Goal: Entertainment & Leisure: Consume media (video, audio)

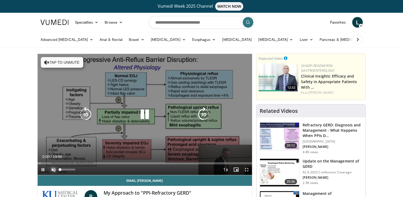
click at [52, 170] on span "Video Player" at bounding box center [53, 169] width 11 height 11
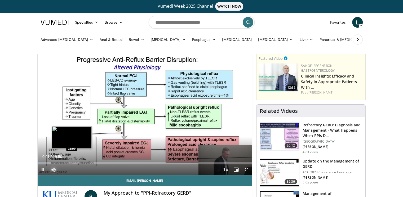
click at [72, 162] on div "Loaded : 3.33% 00:01 03:09" at bounding box center [145, 163] width 215 height 2
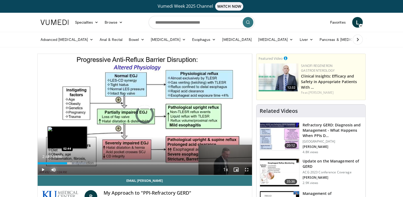
click at [67, 162] on div "Loaded : 22.71% 02:44 02:44" at bounding box center [145, 163] width 215 height 2
click at [71, 162] on div "Loaded : 15.14% 02:45 03:06" at bounding box center [145, 163] width 215 height 2
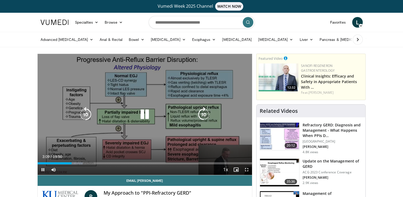
click at [148, 113] on icon "Video Player" at bounding box center [144, 114] width 15 height 15
click at [141, 112] on icon "Video Player" at bounding box center [144, 114] width 15 height 15
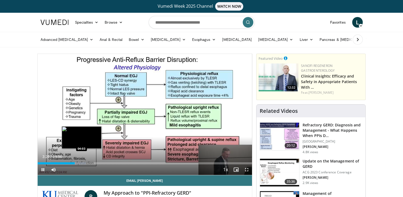
click at [81, 162] on div "Progress Bar" at bounding box center [77, 163] width 17 height 2
click at [84, 162] on div "Loaded : 22.50% 04:04 04:15" at bounding box center [145, 163] width 215 height 2
click at [83, 162] on div "04:23" at bounding box center [61, 163] width 47 height 2
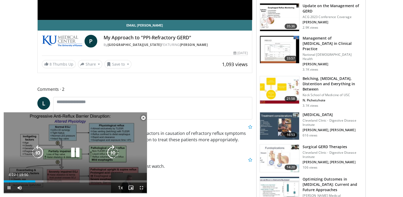
scroll to position [159, 0]
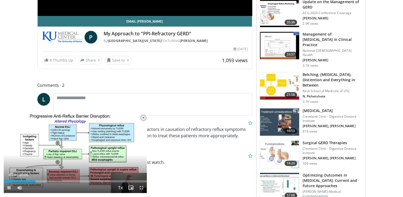
click at [144, 119] on span "Video Player" at bounding box center [143, 117] width 11 height 11
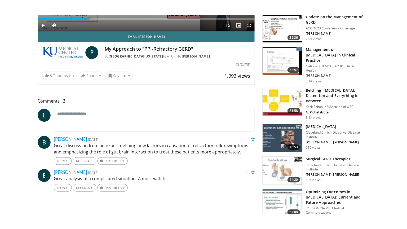
scroll to position [27, 0]
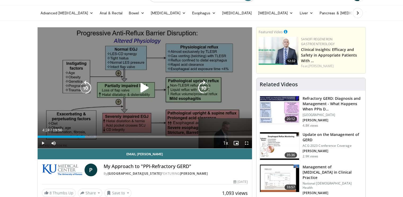
click at [139, 89] on icon "Video Player" at bounding box center [144, 87] width 15 height 15
drag, startPoint x: 148, startPoint y: 88, endPoint x: 150, endPoint y: 86, distance: 2.8
click at [148, 88] on icon "Video Player" at bounding box center [144, 87] width 15 height 15
click at [143, 89] on icon "Video Player" at bounding box center [144, 87] width 15 height 15
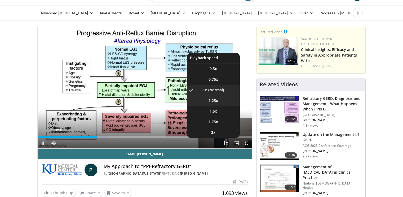
click at [220, 102] on li "1.25x" at bounding box center [213, 100] width 53 height 11
click at [217, 111] on span "1.5x" at bounding box center [213, 110] width 7 height 5
click at [213, 100] on span "1.25x" at bounding box center [214, 100] width 10 height 5
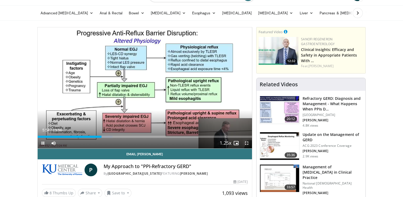
click at [246, 143] on span "Video Player" at bounding box center [246, 143] width 11 height 11
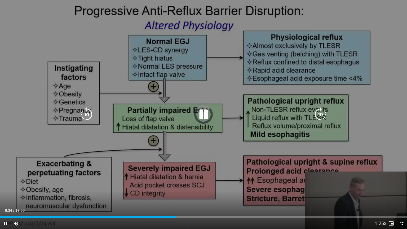
click at [203, 118] on icon "Video Player" at bounding box center [203, 114] width 15 height 15
click at [201, 113] on icon "Video Player" at bounding box center [203, 114] width 15 height 15
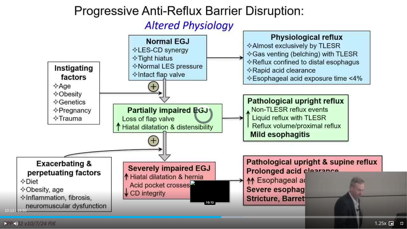
click at [210, 196] on div "Loaded : 59.72% 10:13 10:13" at bounding box center [203, 215] width 407 height 5
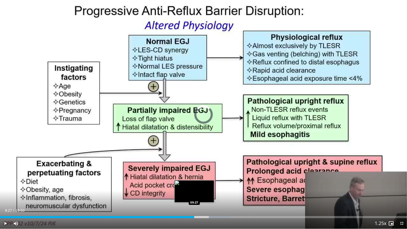
click at [194, 196] on div "09:27" at bounding box center [97, 217] width 194 height 2
click at [187, 196] on div "09:28" at bounding box center [97, 217] width 195 height 2
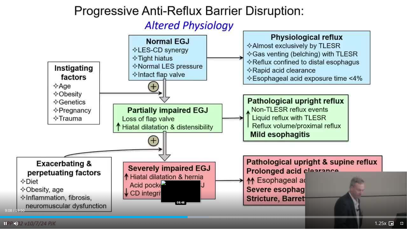
click at [180, 196] on div "09:08" at bounding box center [94, 217] width 188 height 2
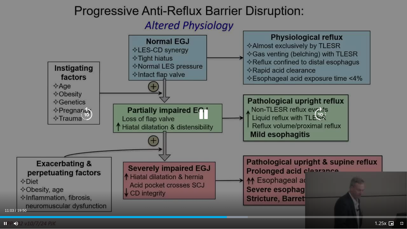
click at [205, 114] on icon "Video Player" at bounding box center [203, 114] width 15 height 15
click at [206, 114] on icon "Video Player" at bounding box center [203, 114] width 15 height 15
click at [206, 115] on icon "Video Player" at bounding box center [203, 114] width 15 height 15
click at [205, 112] on icon "Video Player" at bounding box center [203, 114] width 15 height 15
click at [205, 116] on icon "Video Player" at bounding box center [203, 114] width 15 height 15
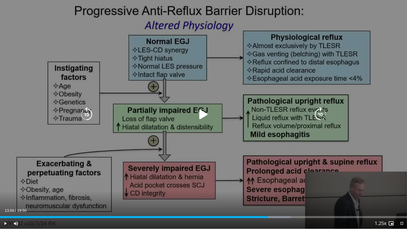
click at [199, 113] on icon "Video Player" at bounding box center [203, 114] width 15 height 15
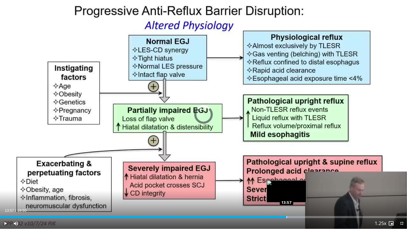
click at [287, 196] on div "Loaded : 74.86% 13:57 13:57" at bounding box center [203, 217] width 407 height 2
click at [290, 196] on div "Progress Bar" at bounding box center [290, 217] width 1 height 2
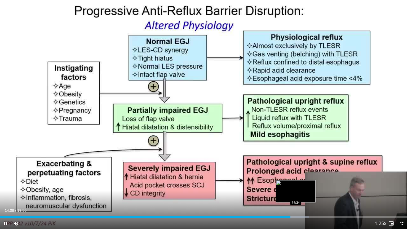
click at [296, 196] on div "Loaded : 75.85% 14:09 14:24" at bounding box center [203, 217] width 407 height 2
click at [300, 196] on div "Loaded : 76.69% 14:25 14:37" at bounding box center [203, 217] width 407 height 2
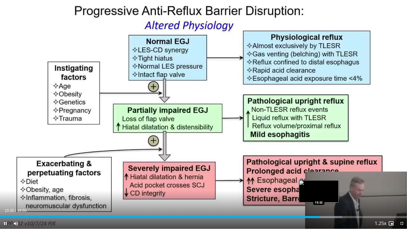
click at [318, 196] on div "Loaded : 84.12% 15:35 15:32" at bounding box center [203, 217] width 407 height 2
click at [317, 196] on div "Loaded : 84.12% 15:32 15:28" at bounding box center [203, 217] width 407 height 2
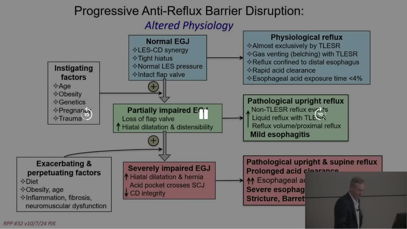
click at [315, 196] on div "15:28" at bounding box center [159, 228] width 318 height 2
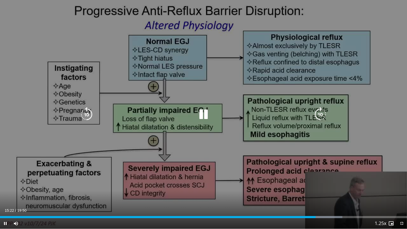
click at [179, 173] on div "10 seconds Tap to unmute" at bounding box center [203, 114] width 407 height 229
click at [200, 119] on icon "Video Player" at bounding box center [203, 114] width 15 height 15
click at [201, 116] on icon "Video Player" at bounding box center [203, 114] width 15 height 15
click at [202, 115] on icon "Video Player" at bounding box center [203, 114] width 15 height 15
click at [82, 114] on icon "Video Player" at bounding box center [86, 114] width 15 height 15
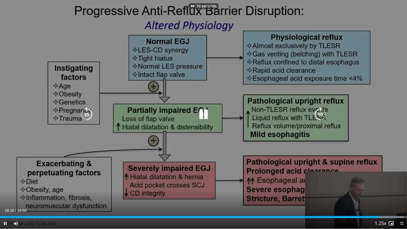
click at [82, 114] on icon "Video Player" at bounding box center [86, 114] width 15 height 15
click at [209, 112] on icon "Video Player" at bounding box center [203, 114] width 15 height 15
click at [205, 113] on icon "Video Player" at bounding box center [203, 114] width 15 height 15
click at [85, 113] on icon "Video Player" at bounding box center [86, 114] width 15 height 15
click at [90, 114] on icon "Video Player" at bounding box center [86, 114] width 15 height 15
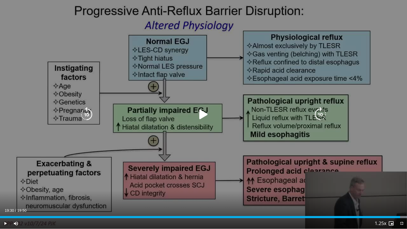
click at [207, 113] on icon "Video Player" at bounding box center [203, 114] width 15 height 15
